Goal: Task Accomplishment & Management: Use online tool/utility

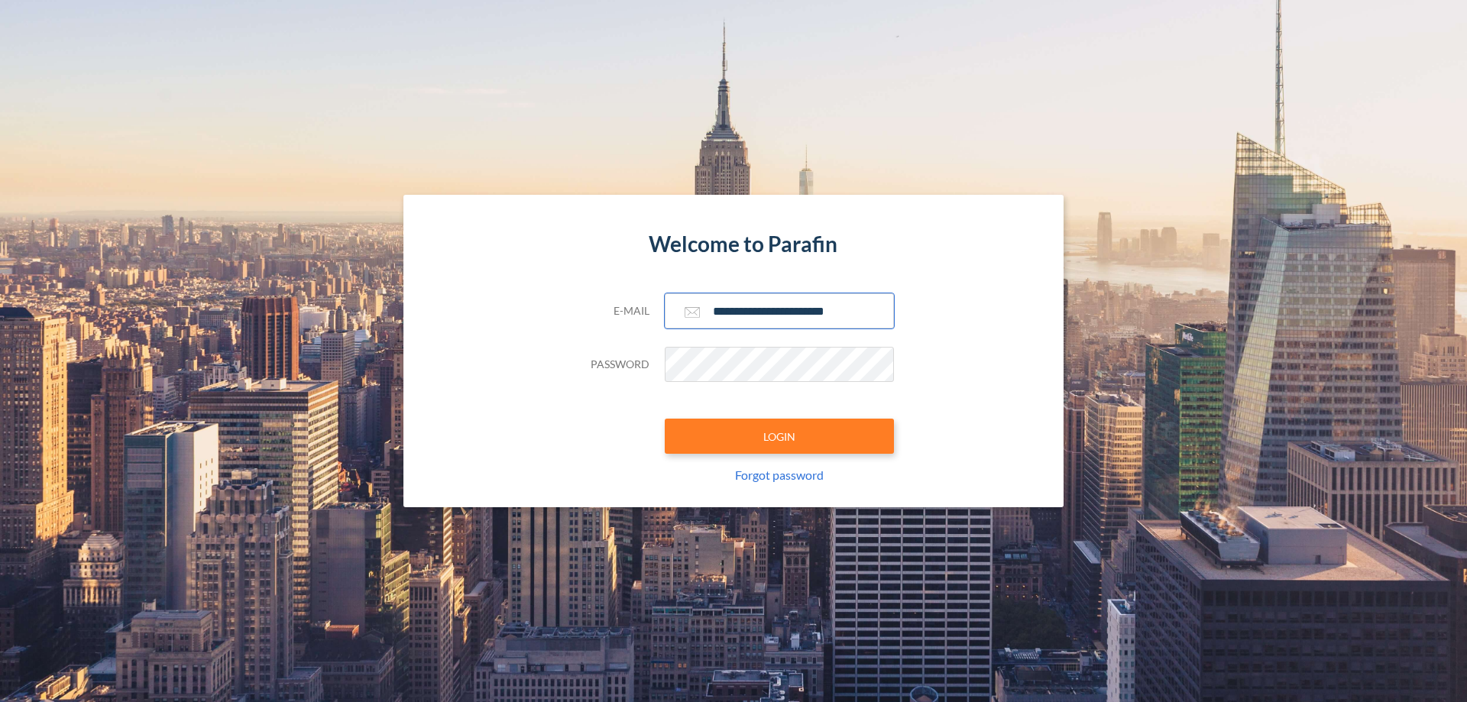
type input "**********"
click at [779, 436] on button "LOGIN" at bounding box center [779, 436] width 229 height 35
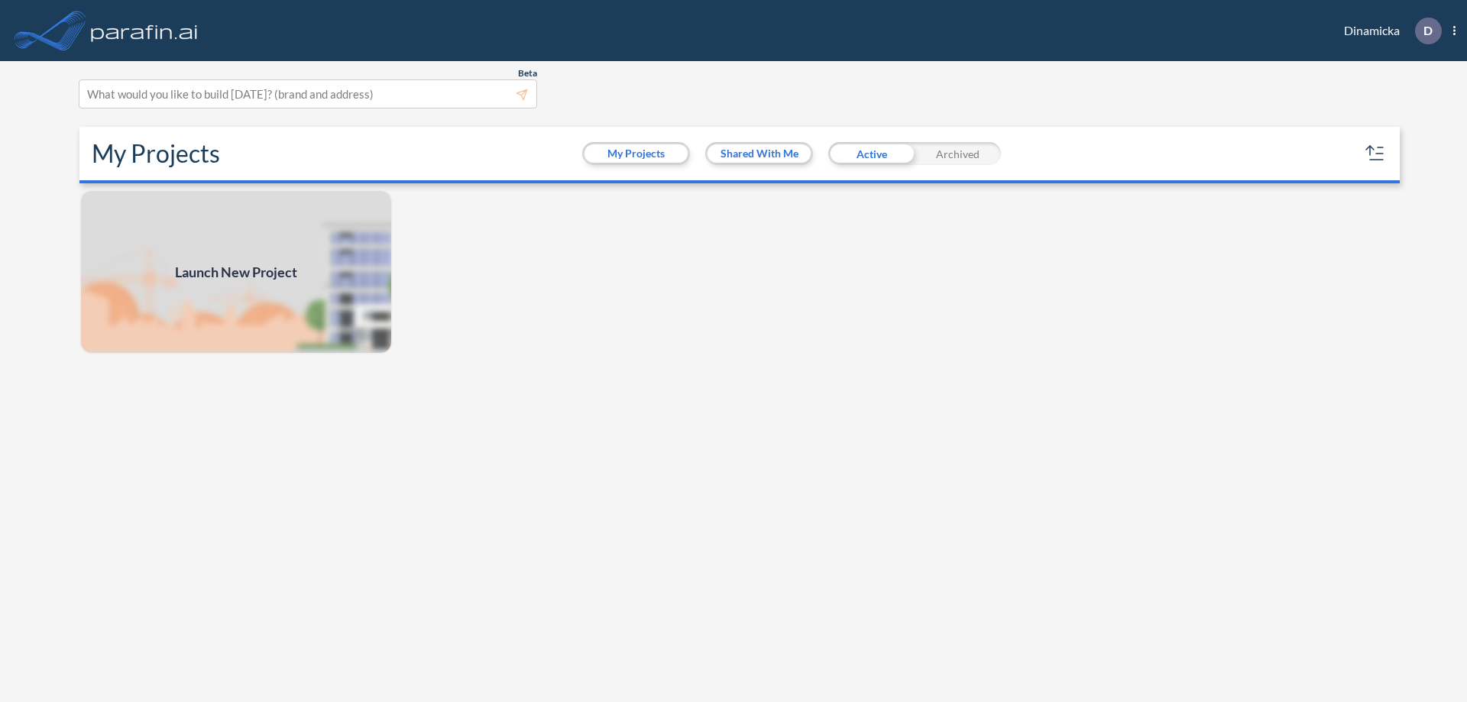
scroll to position [4, 0]
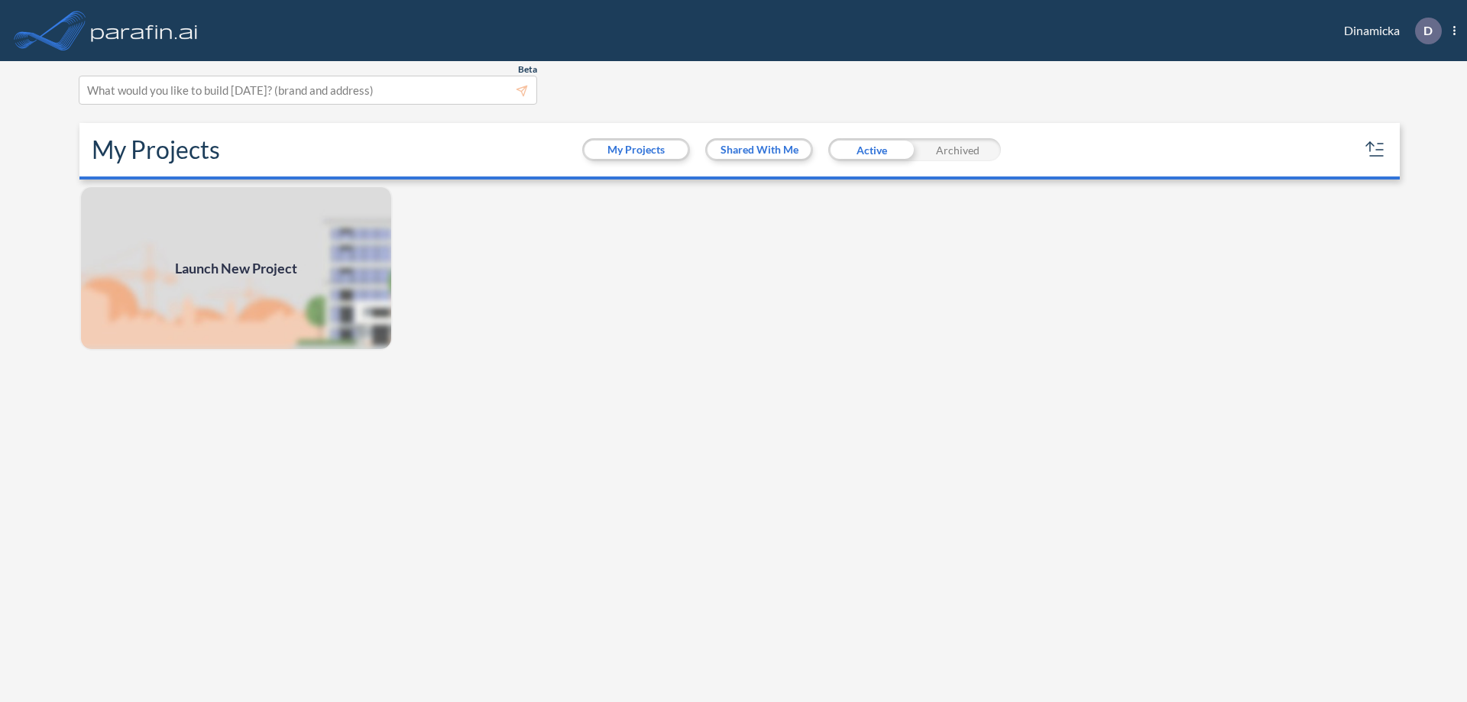
click at [236, 268] on span "Launch New Project" at bounding box center [236, 268] width 122 height 21
